Goal: Transaction & Acquisition: Book appointment/travel/reservation

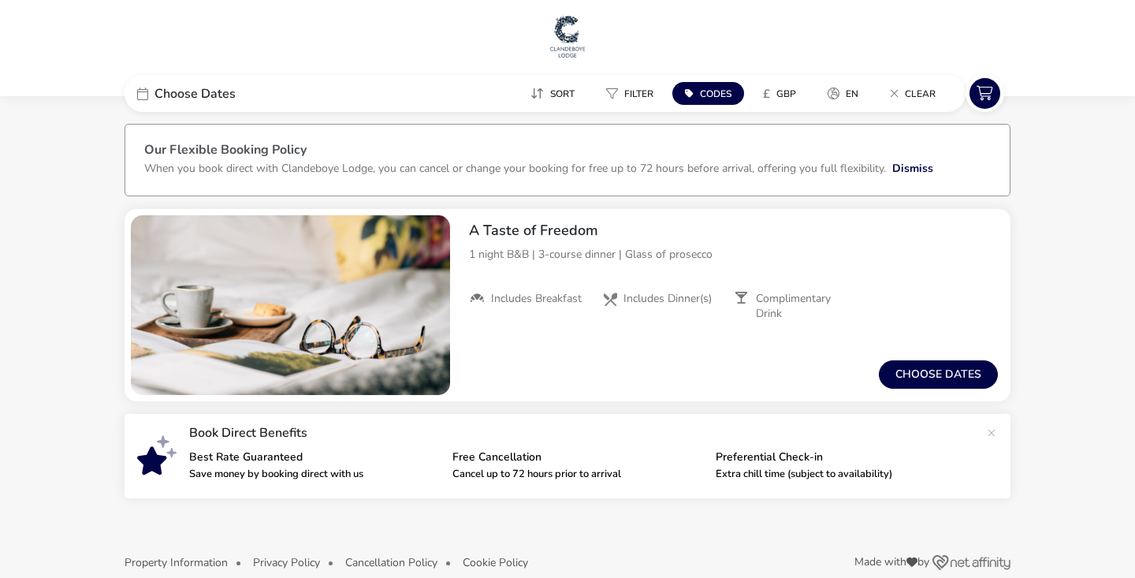
click at [64, 49] on h1 at bounding box center [567, 38] width 1122 height 50
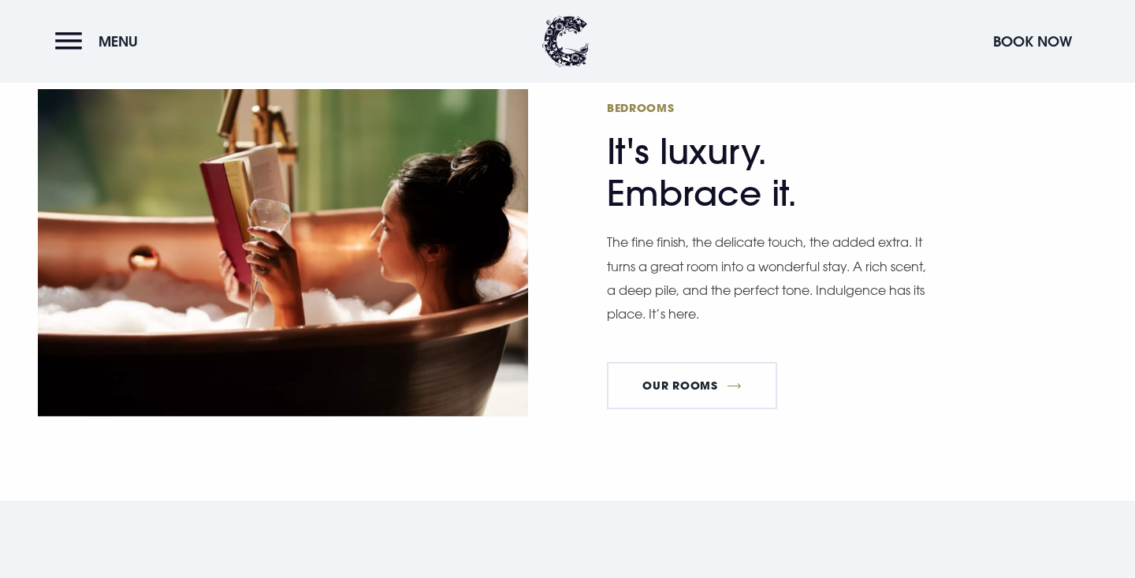
scroll to position [912, 0]
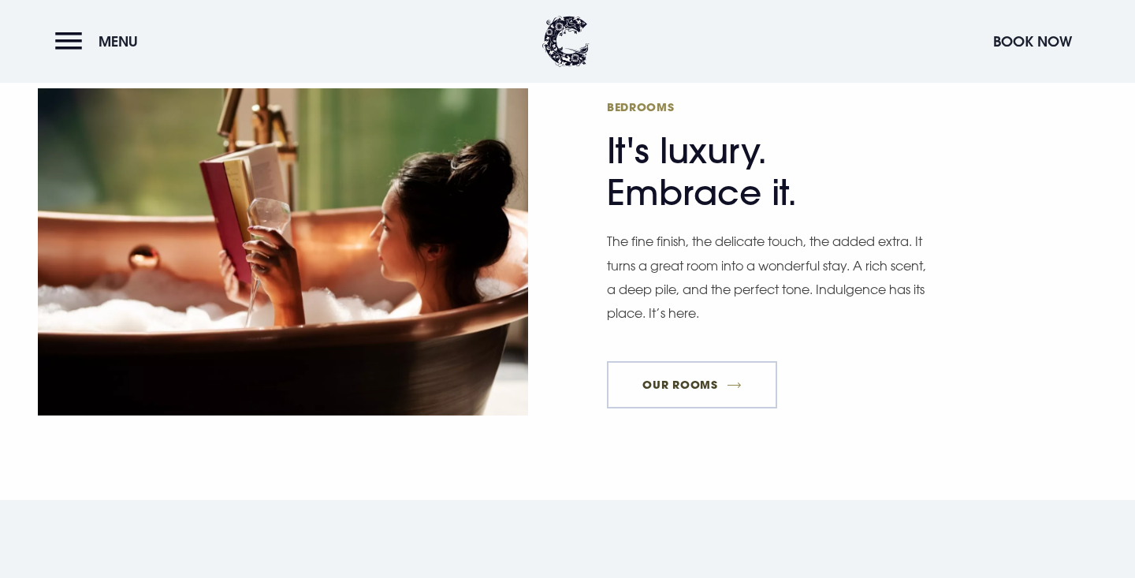
click at [698, 361] on link "Our Rooms" at bounding box center [692, 384] width 170 height 47
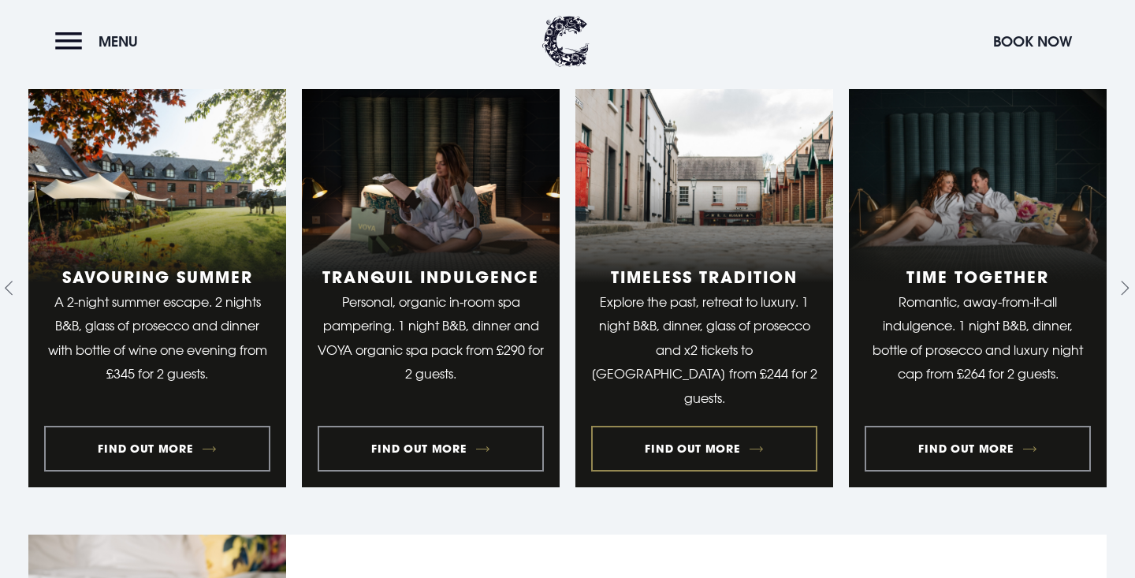
scroll to position [1272, 0]
click at [440, 448] on link "2 of 10" at bounding box center [431, 288] width 258 height 398
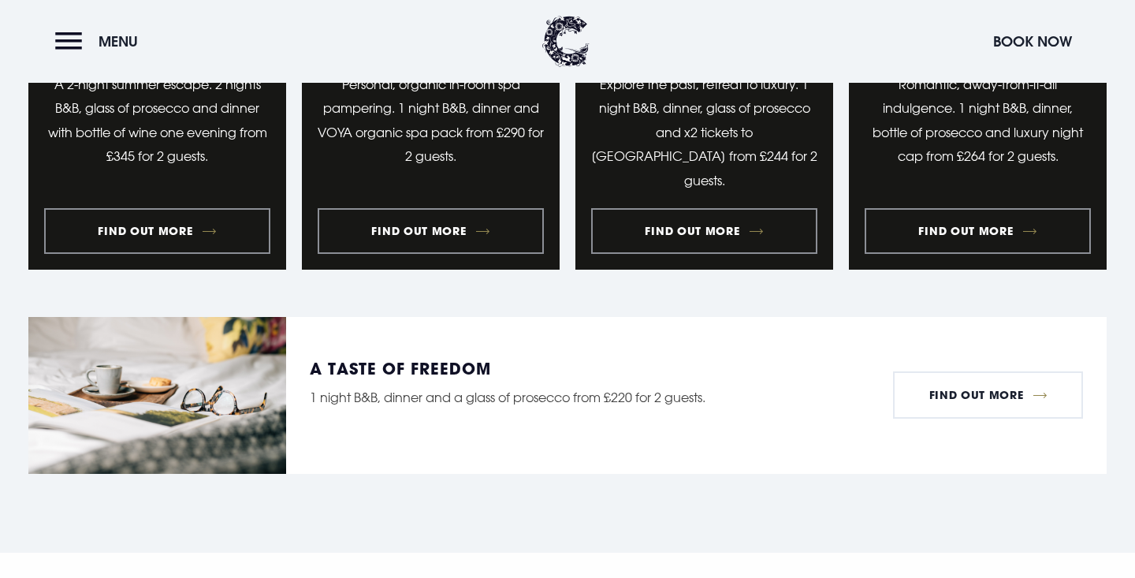
scroll to position [1478, 0]
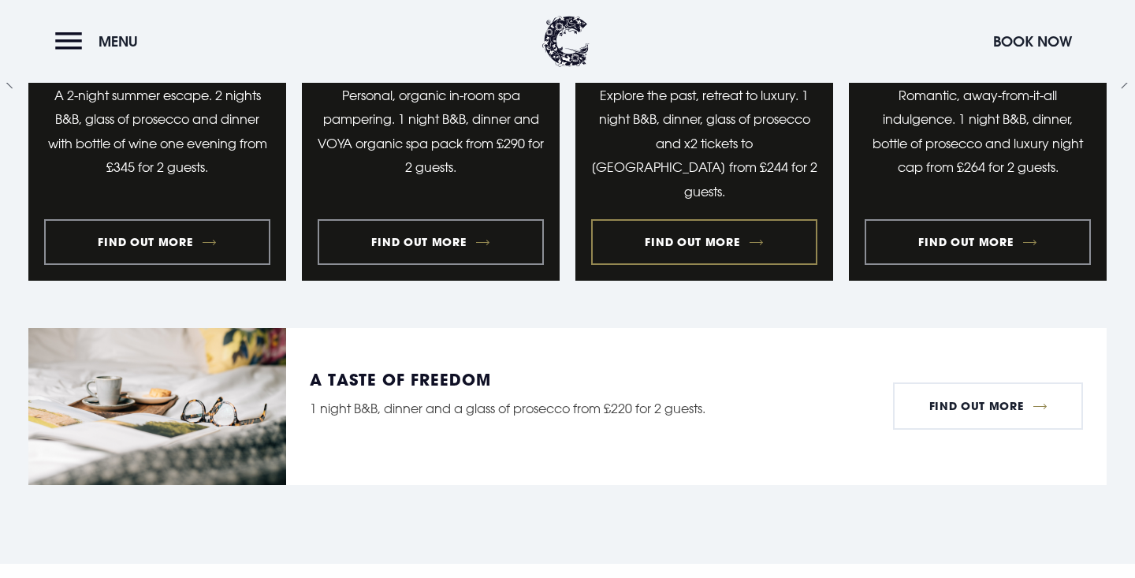
click at [704, 238] on link "3 of 10" at bounding box center [704, 82] width 258 height 398
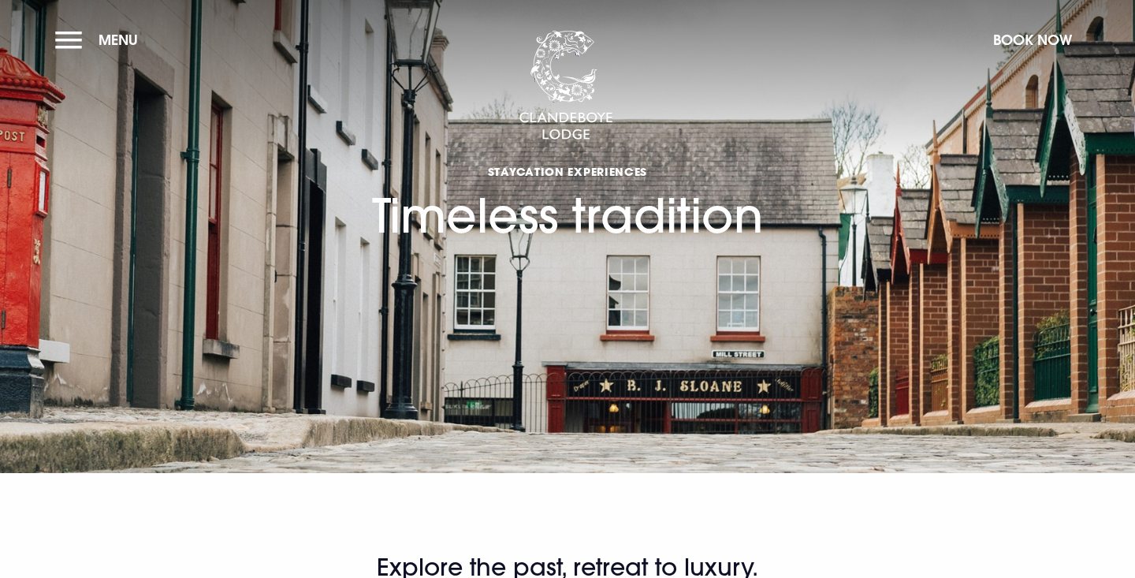
checkbox input "true"
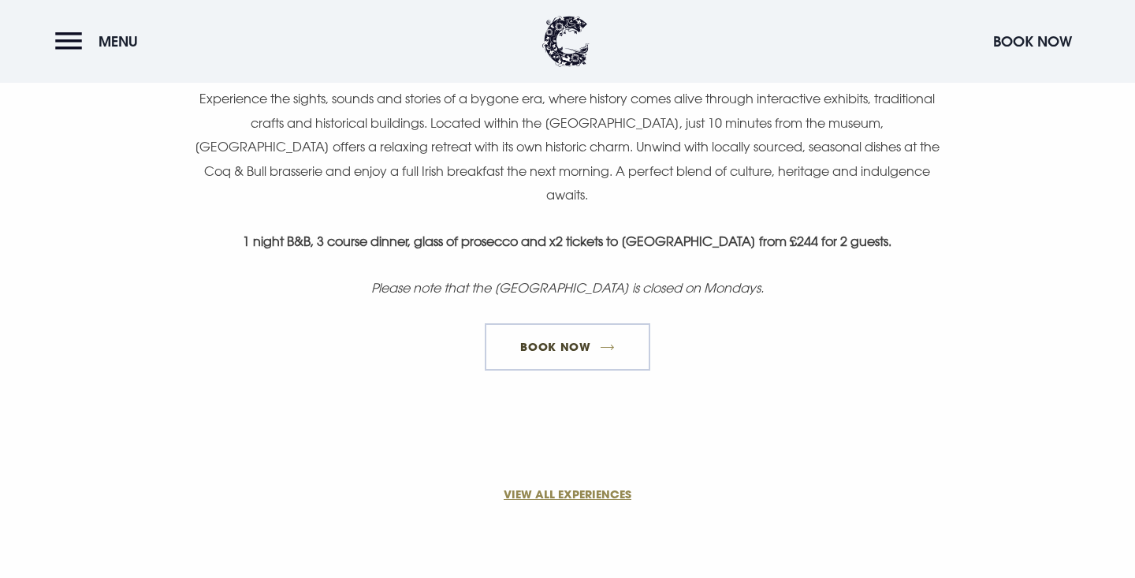
scroll to position [1063, 1]
click at [586, 326] on link "Book Now" at bounding box center [567, 346] width 165 height 47
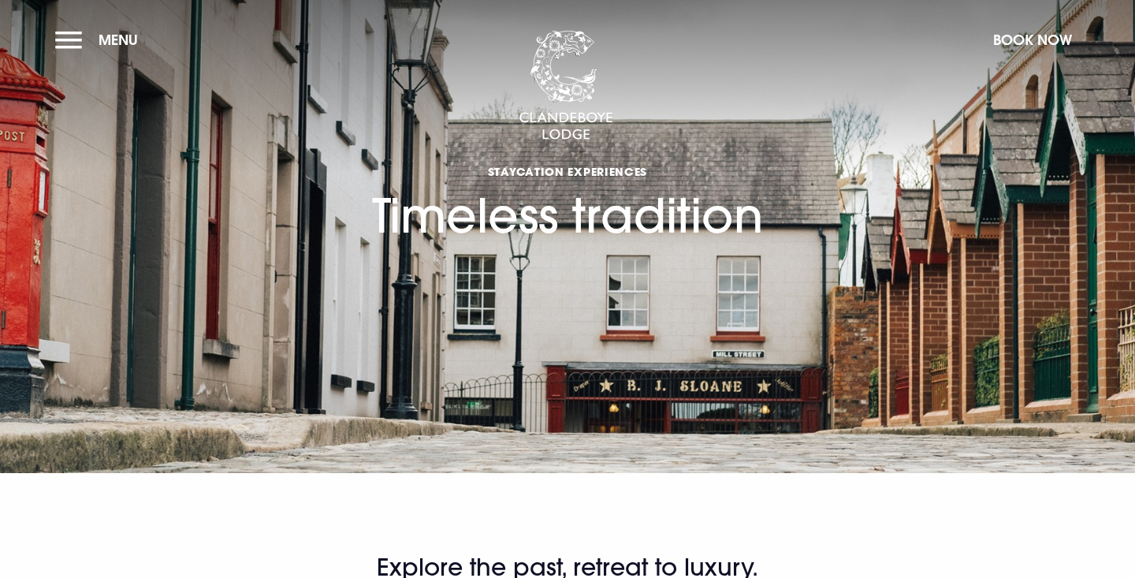
scroll to position [0, 0]
click at [79, 46] on button "Menu" at bounding box center [100, 40] width 91 height 34
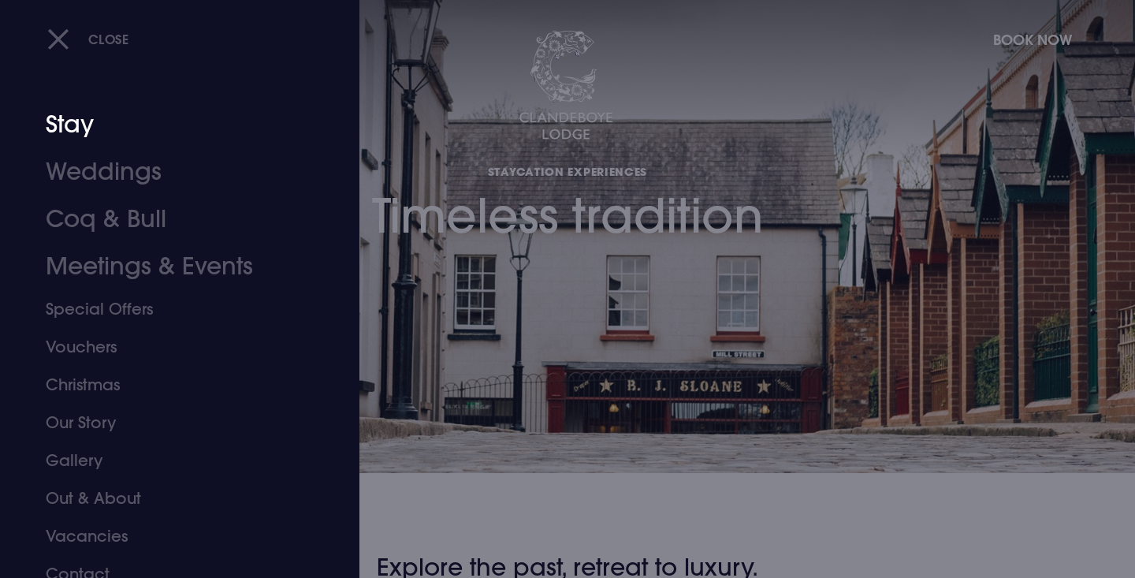
click at [69, 102] on link "Stay" at bounding box center [170, 124] width 249 height 47
click at [69, 125] on link "Stay" at bounding box center [170, 124] width 249 height 47
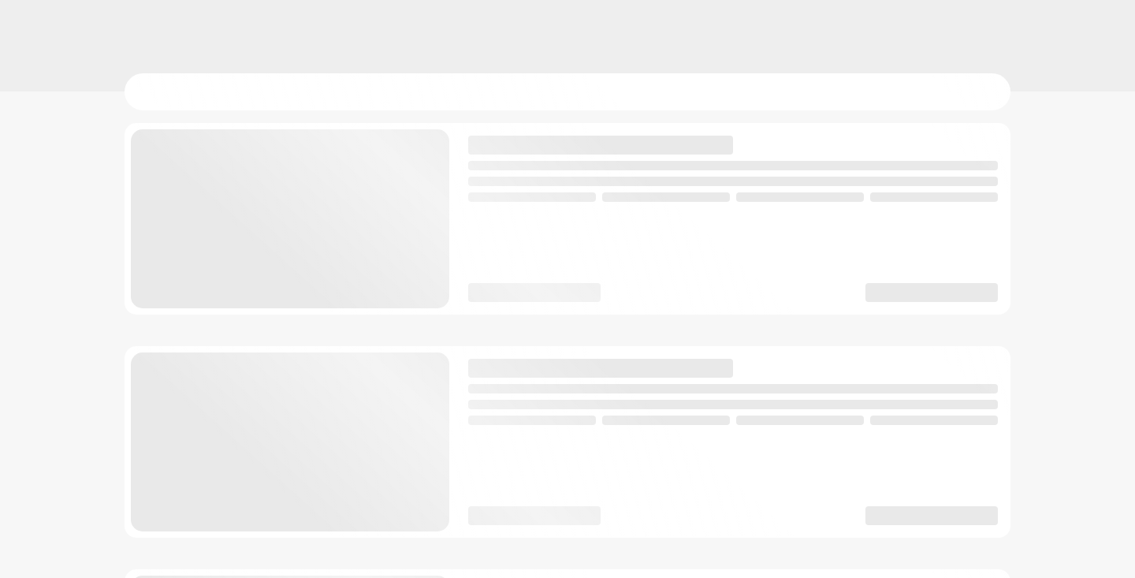
checkbox input "true"
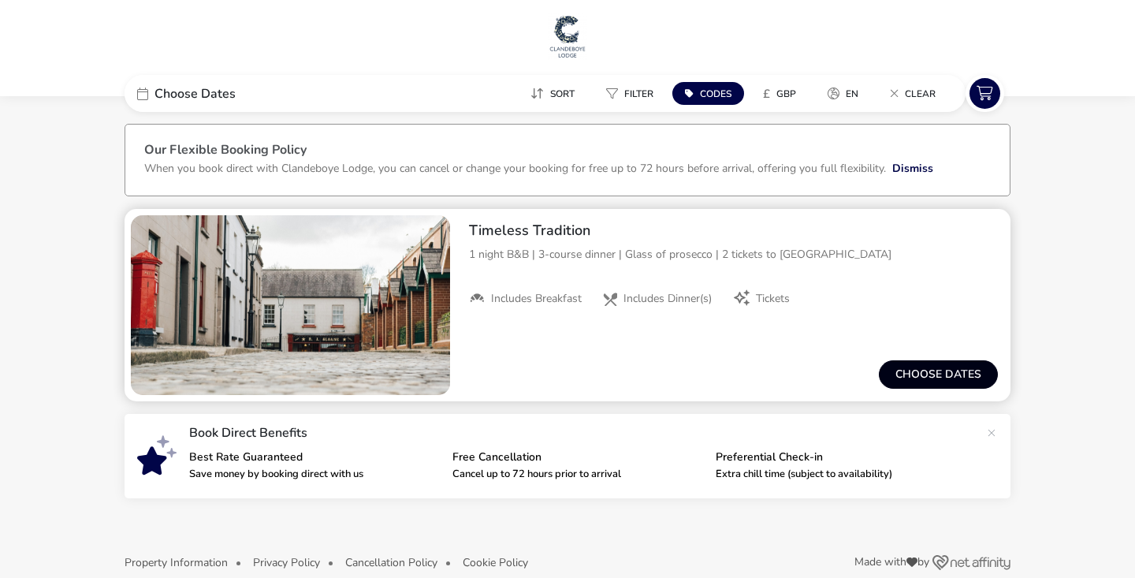
click at [926, 371] on button "Choose dates" at bounding box center [938, 374] width 119 height 28
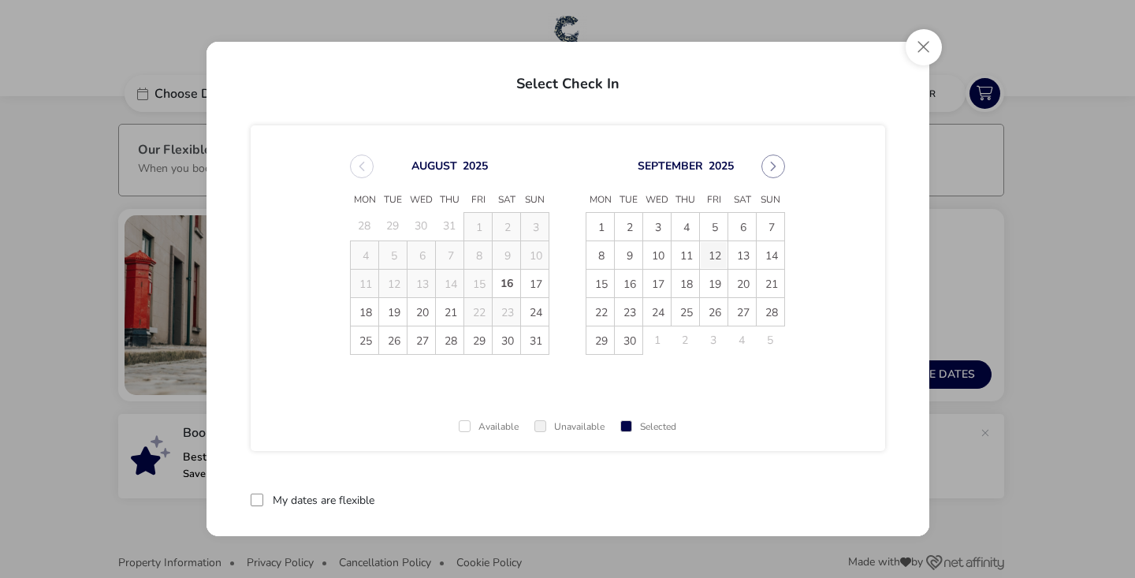
click at [719, 258] on span "12" at bounding box center [714, 255] width 28 height 28
click at [737, 254] on span "13" at bounding box center [742, 255] width 28 height 28
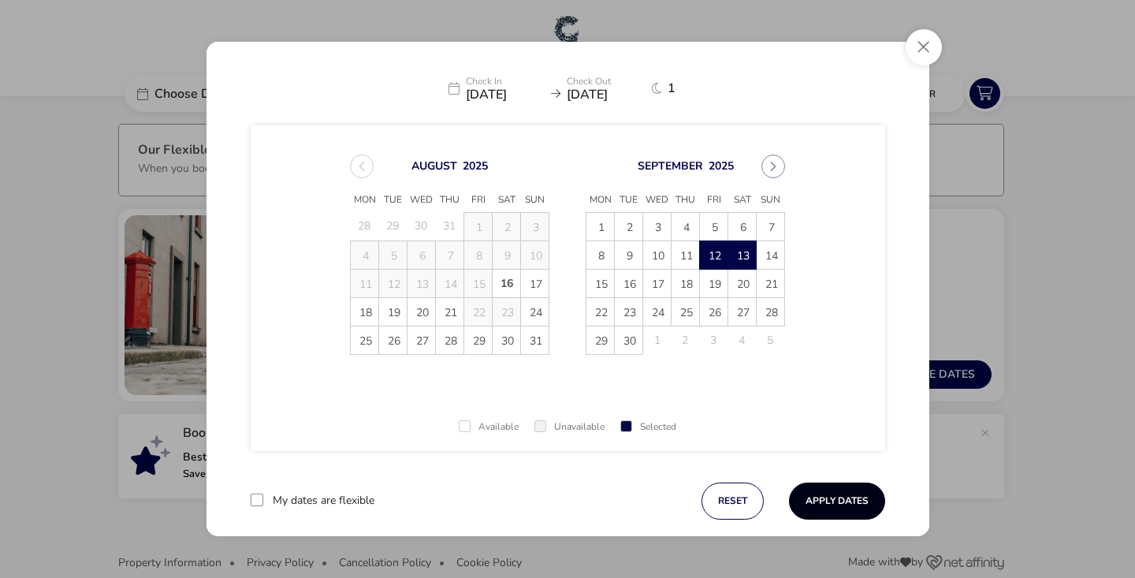
click at [840, 501] on button "Apply Dates" at bounding box center [837, 500] width 96 height 37
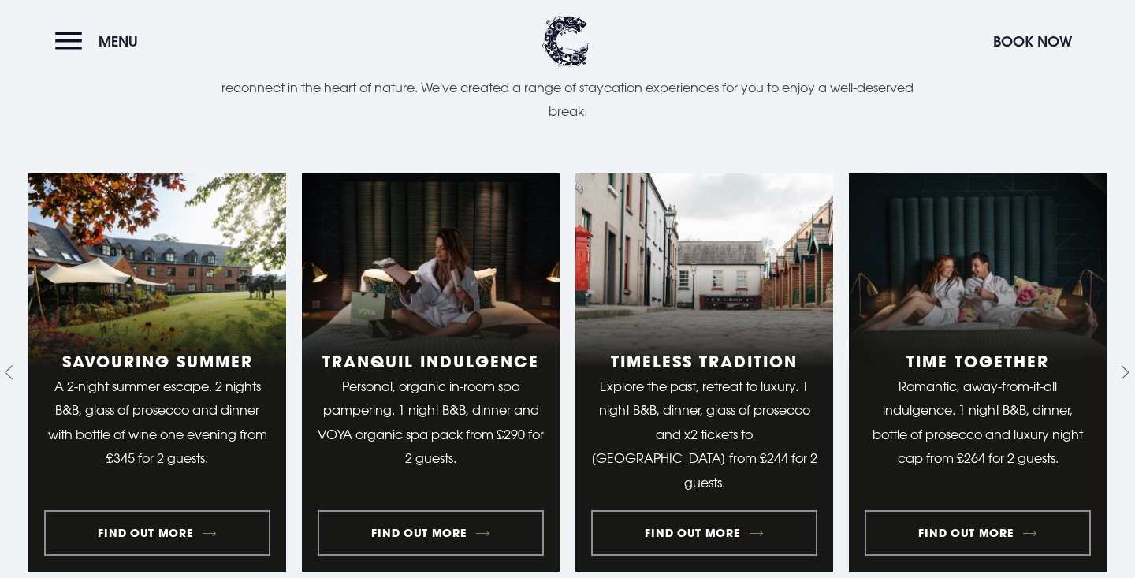
scroll to position [1172, 0]
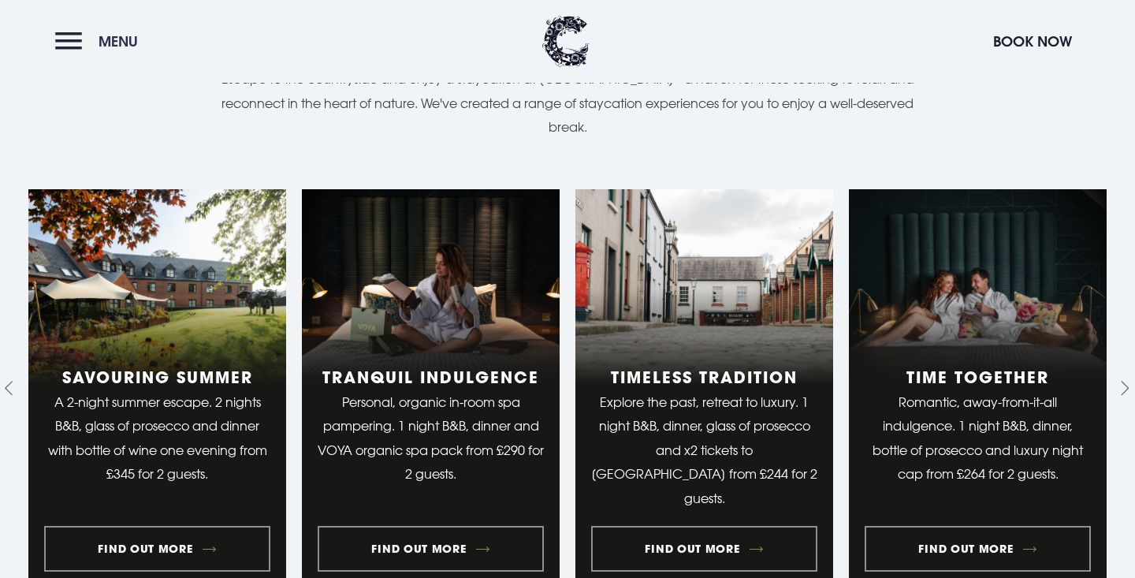
click at [70, 46] on button "Menu" at bounding box center [100, 41] width 91 height 34
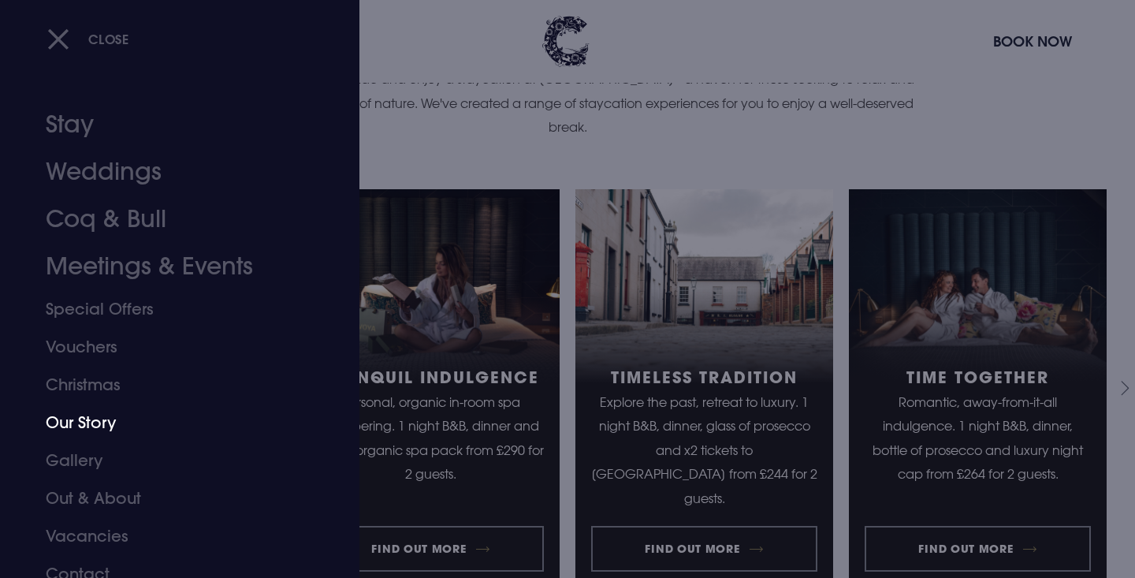
click at [80, 417] on link "Our Story" at bounding box center [170, 422] width 249 height 38
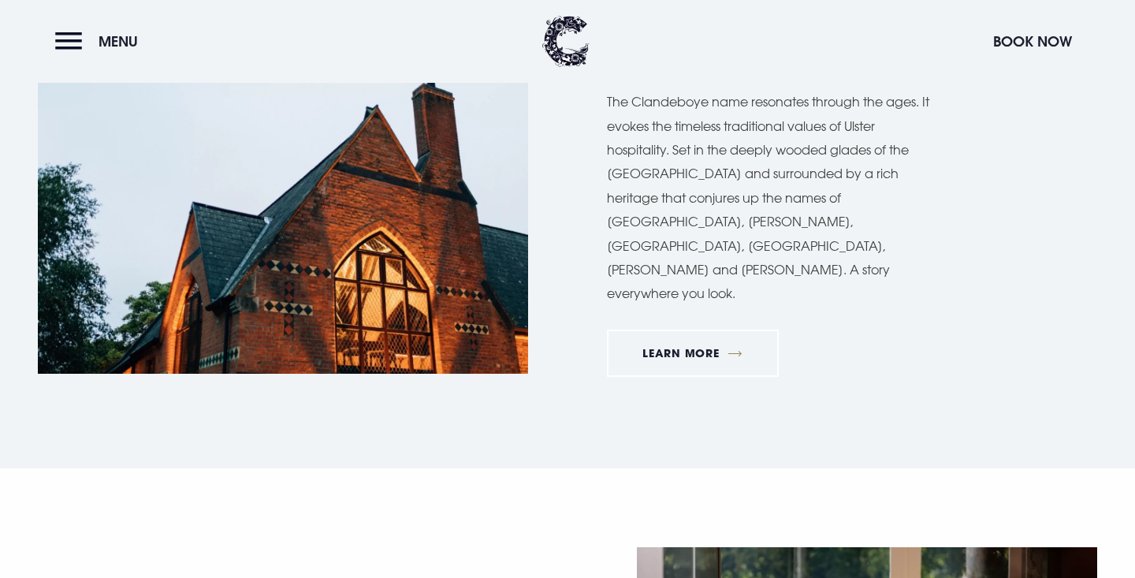
scroll to position [986, 0]
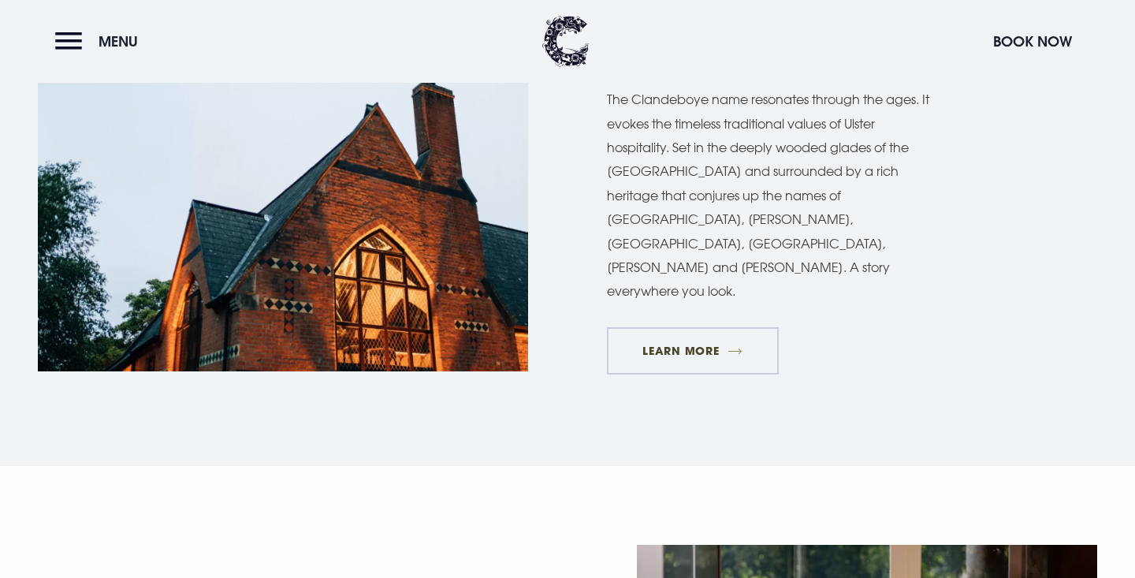
click at [729, 327] on link "Learn More" at bounding box center [693, 350] width 172 height 47
